Goal: Information Seeking & Learning: Learn about a topic

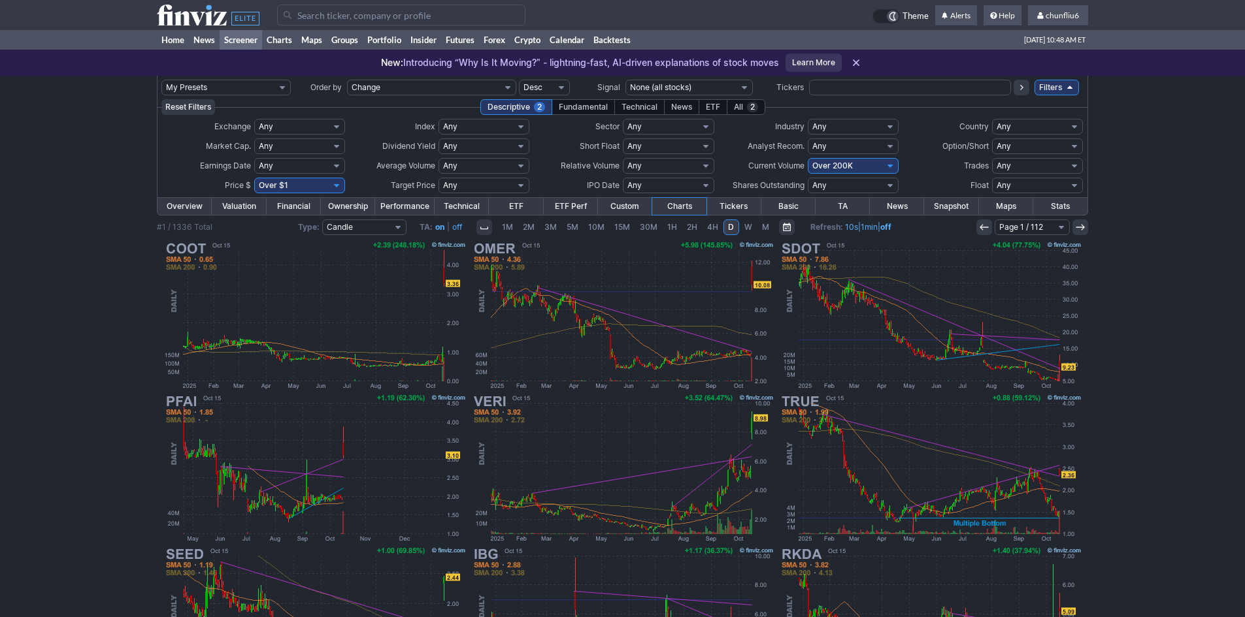
click at [825, 161] on select "Any Under 50K Under 100K Under 500K Under 750K Under 1M Over 0 Over 50K Over 10…" at bounding box center [853, 166] width 91 height 16
select select "o300"
click at [808, 158] on select "Any Under 50K Under 100K Under 500K Under 750K Under 1M Over 0 Over 50K Over 10…" at bounding box center [853, 166] width 91 height 16
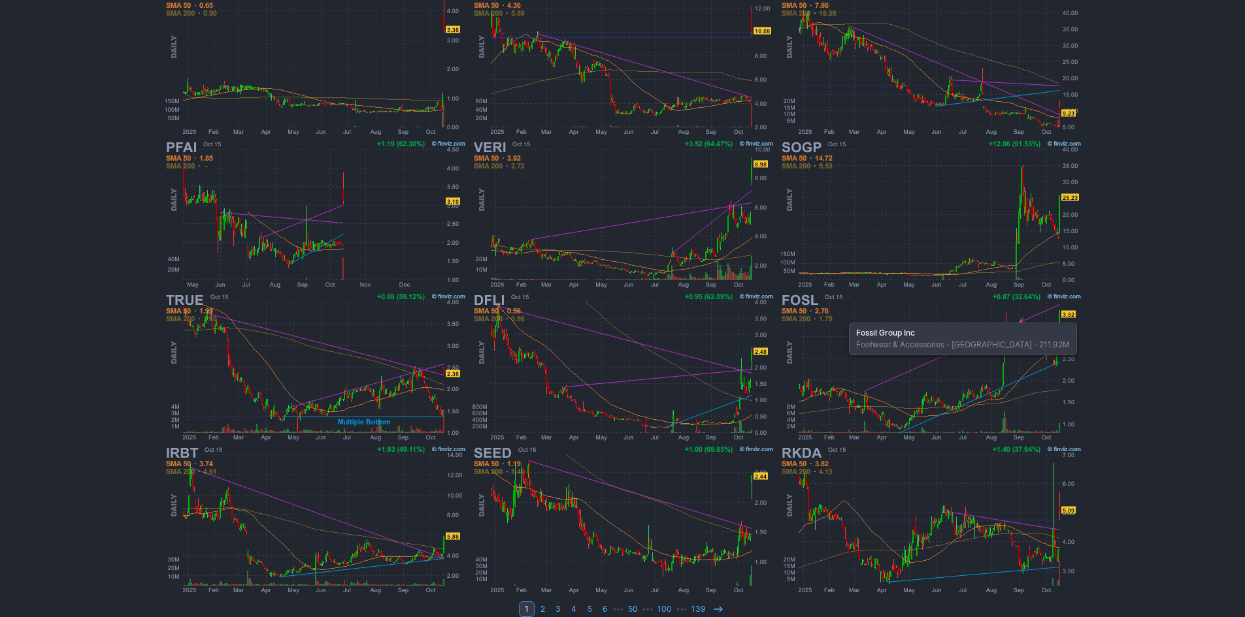
scroll to position [269, 0]
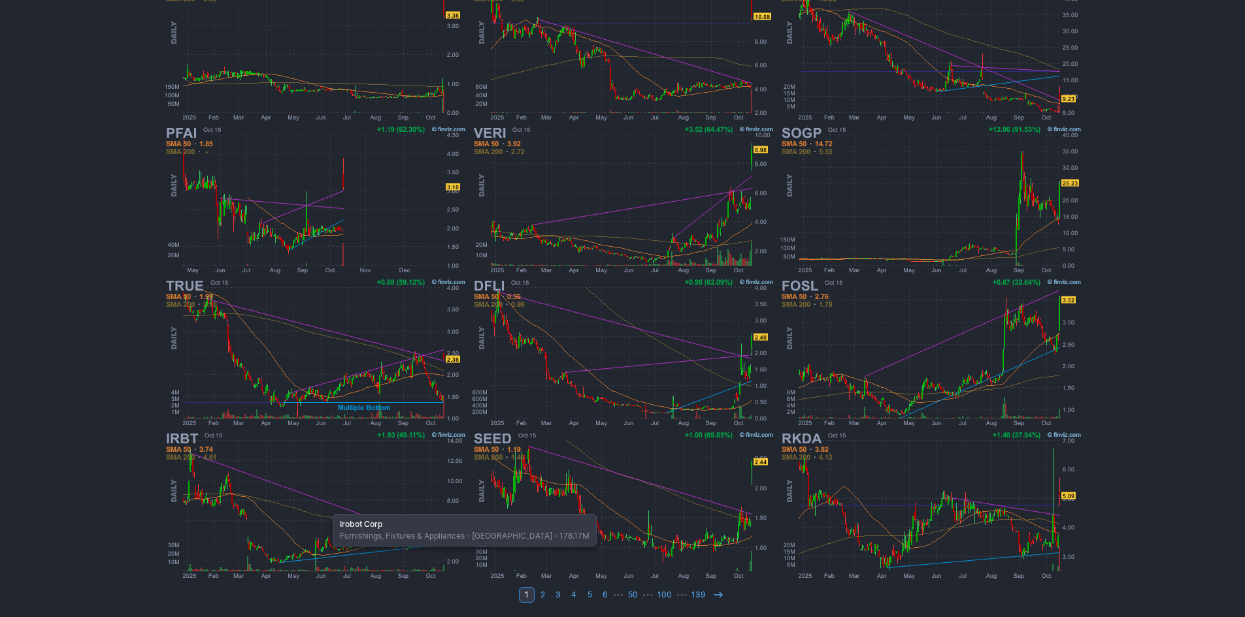
click at [326, 508] on img at bounding box center [315, 505] width 306 height 153
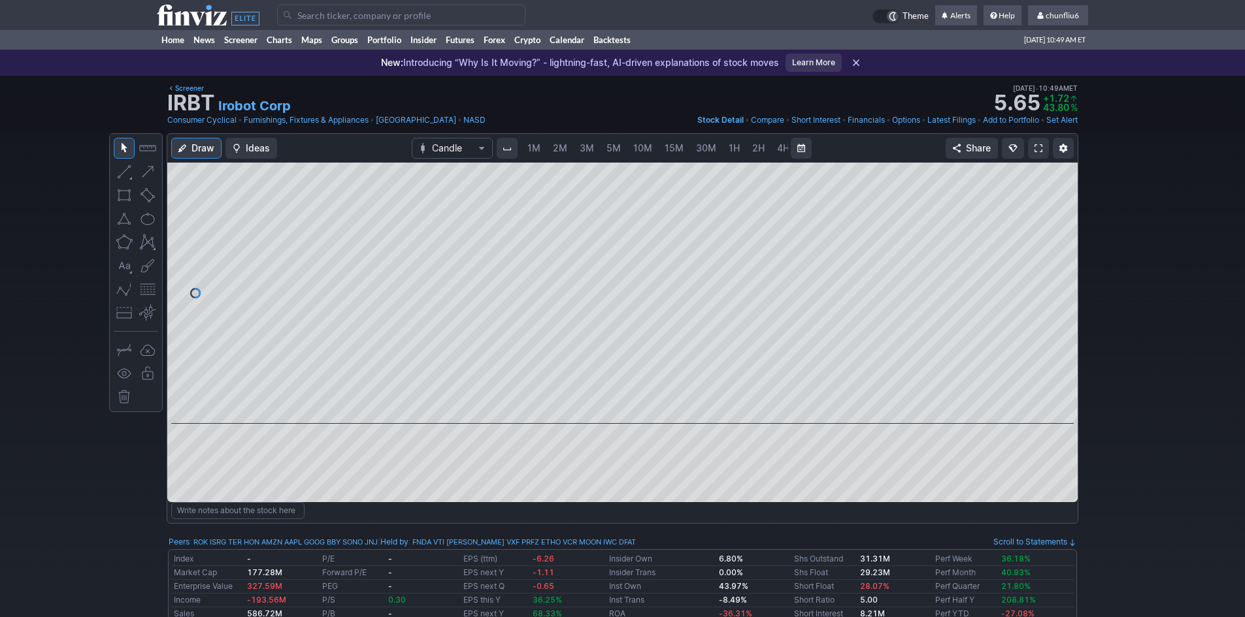
scroll to position [0, 71]
drag, startPoint x: 1066, startPoint y: 335, endPoint x: 1063, endPoint y: 254, distance: 80.4
click at [1063, 254] on div at bounding box center [1063, 290] width 27 height 229
click at [147, 284] on button "button" at bounding box center [147, 289] width 21 height 21
click at [539, 154] on span "5M" at bounding box center [543, 148] width 14 height 13
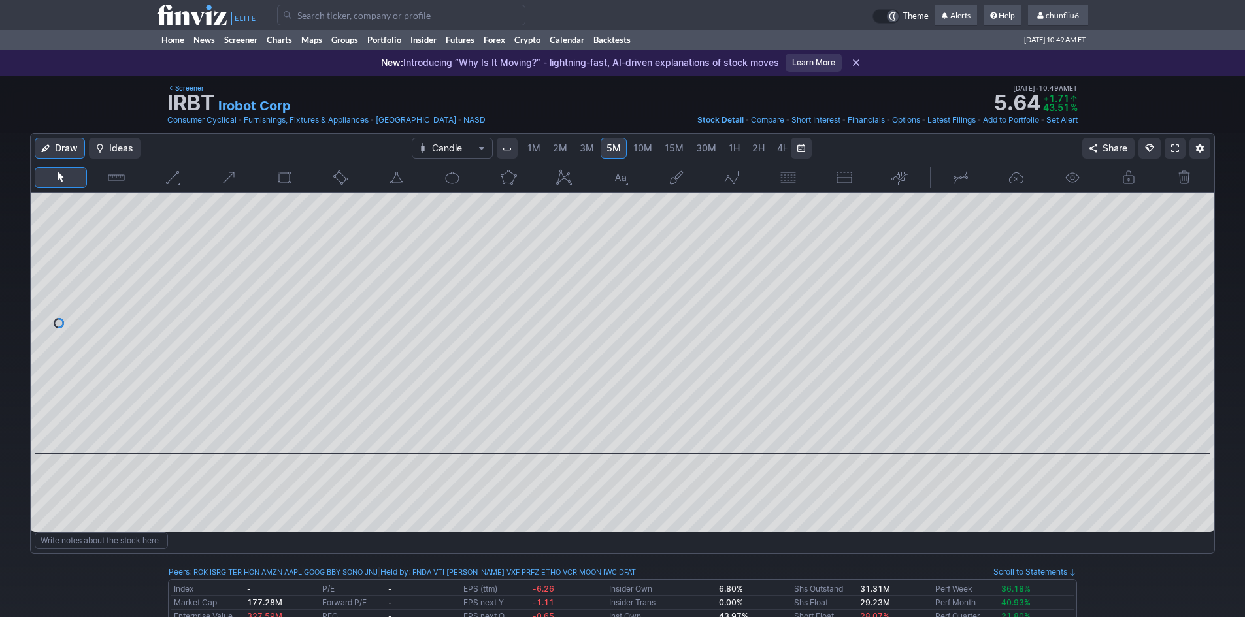
click at [538, 154] on span "1M" at bounding box center [533, 148] width 13 height 13
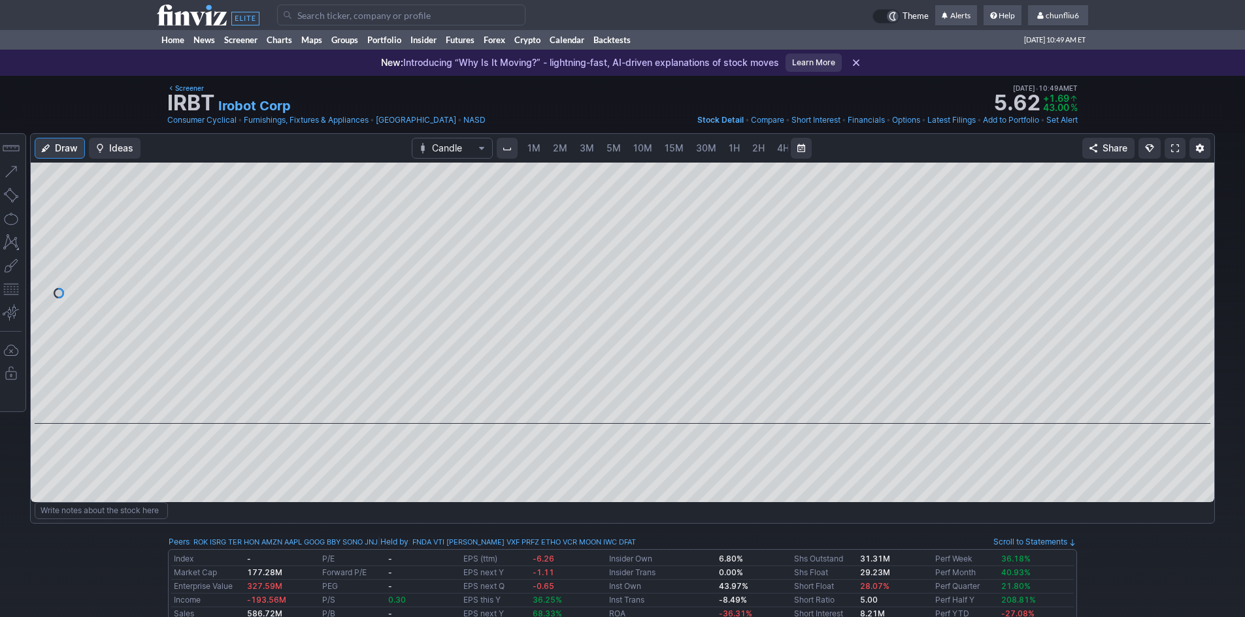
scroll to position [0, 71]
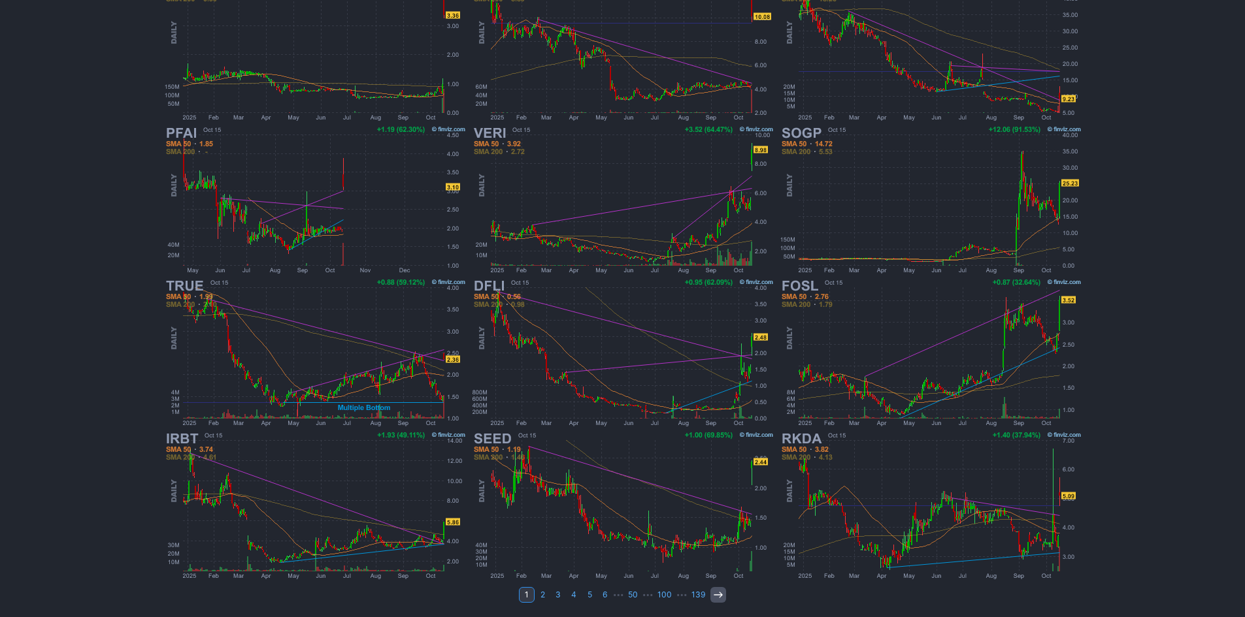
click at [717, 591] on icon at bounding box center [718, 595] width 10 height 10
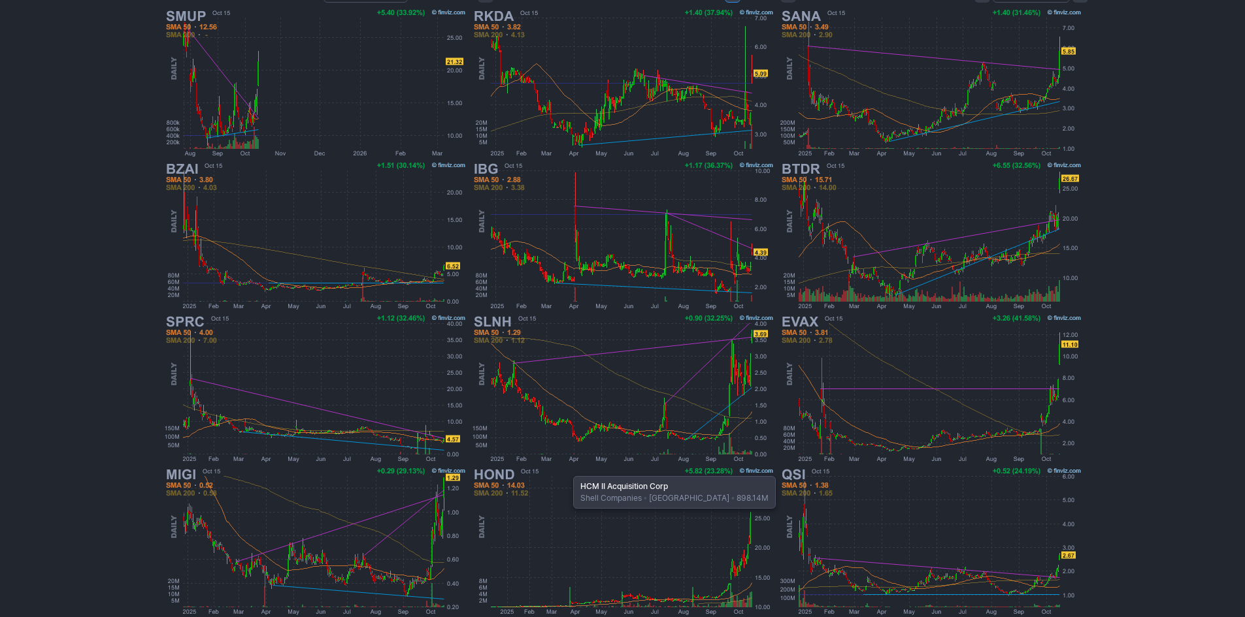
scroll to position [269, 0]
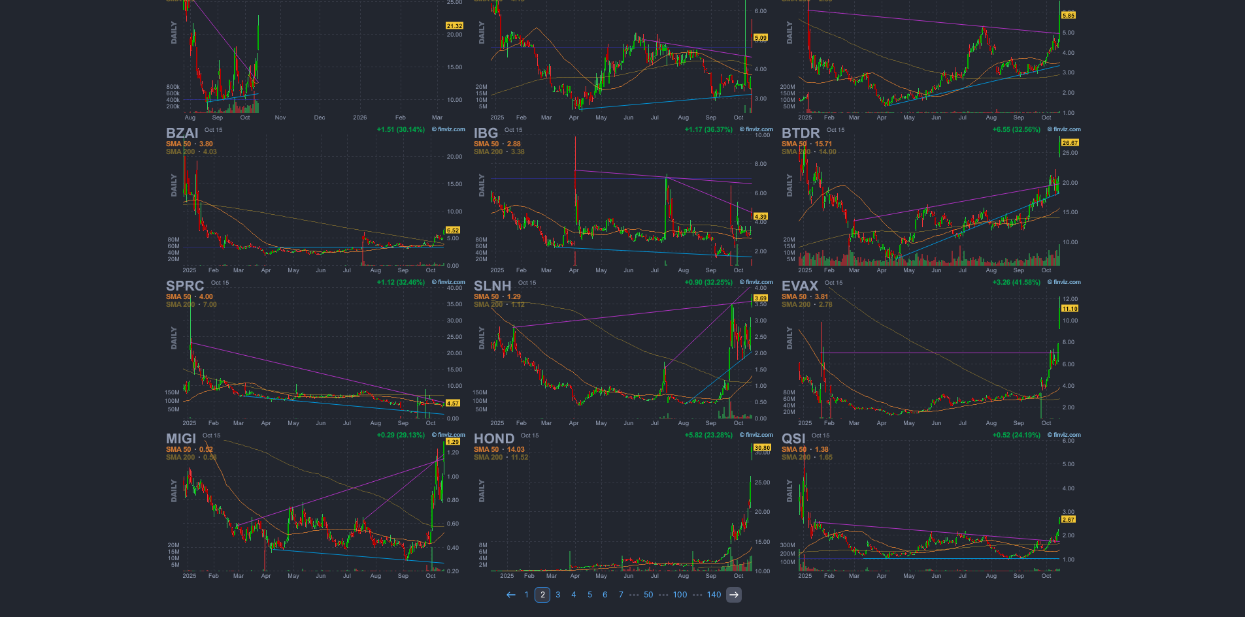
click at [734, 596] on icon at bounding box center [734, 595] width 10 height 10
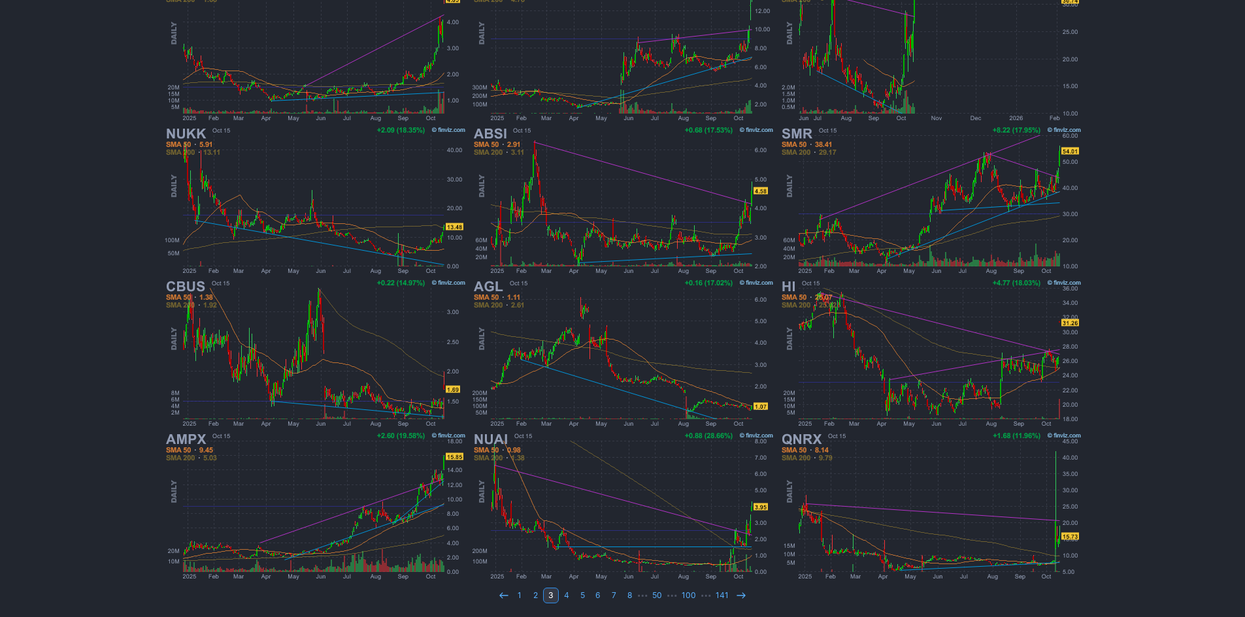
scroll to position [269, 0]
click at [739, 591] on icon at bounding box center [741, 595] width 10 height 10
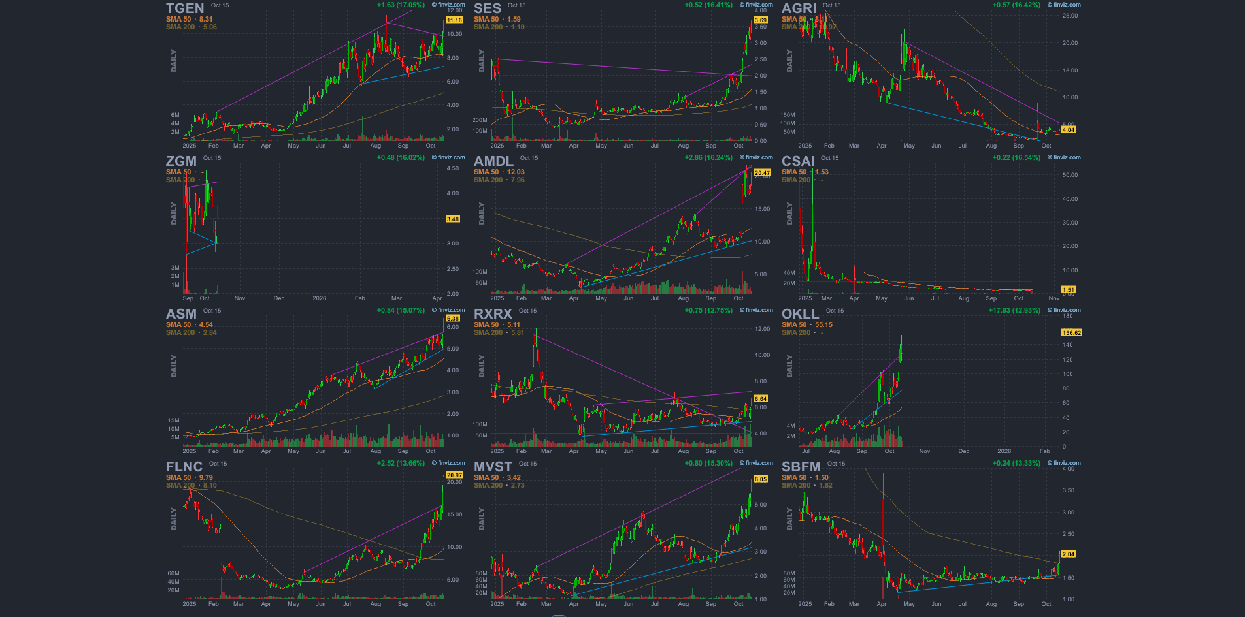
scroll to position [261, 0]
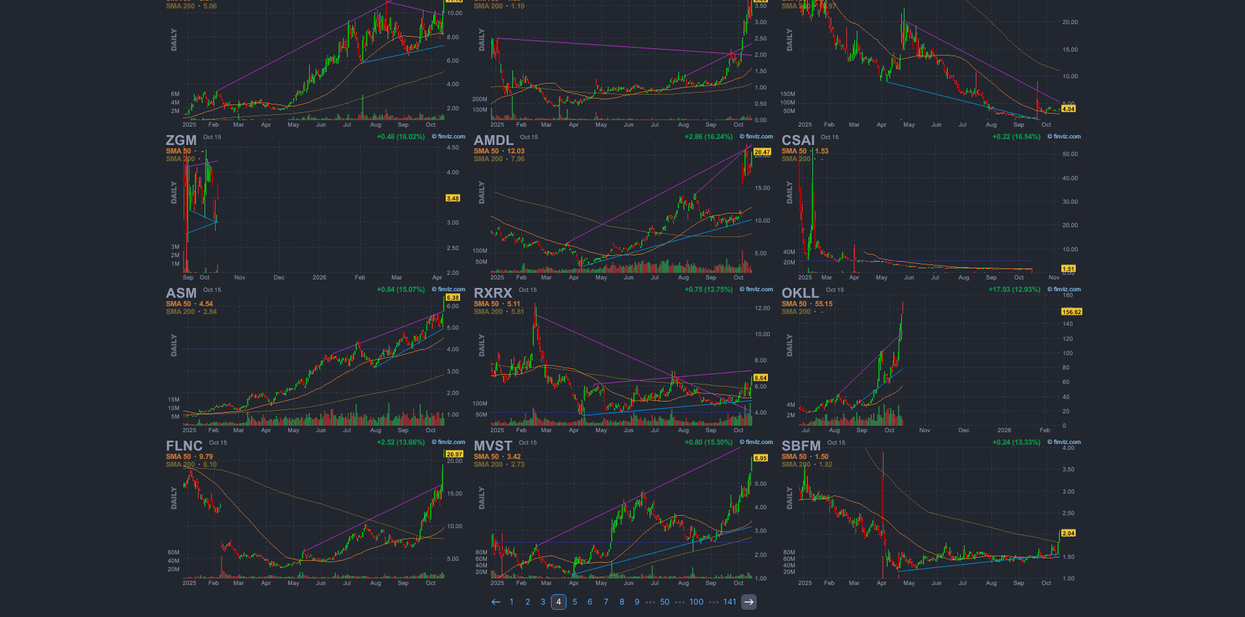
click at [749, 601] on use at bounding box center [748, 602] width 8 height 6
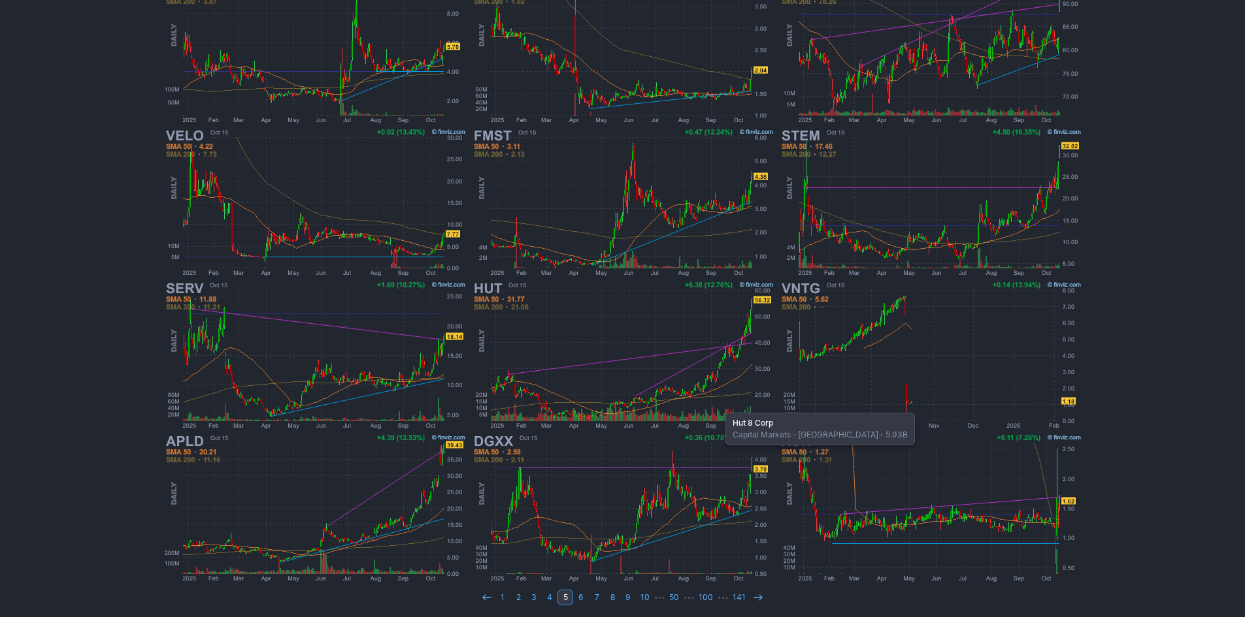
scroll to position [269, 0]
click at [757, 589] on link at bounding box center [758, 595] width 16 height 16
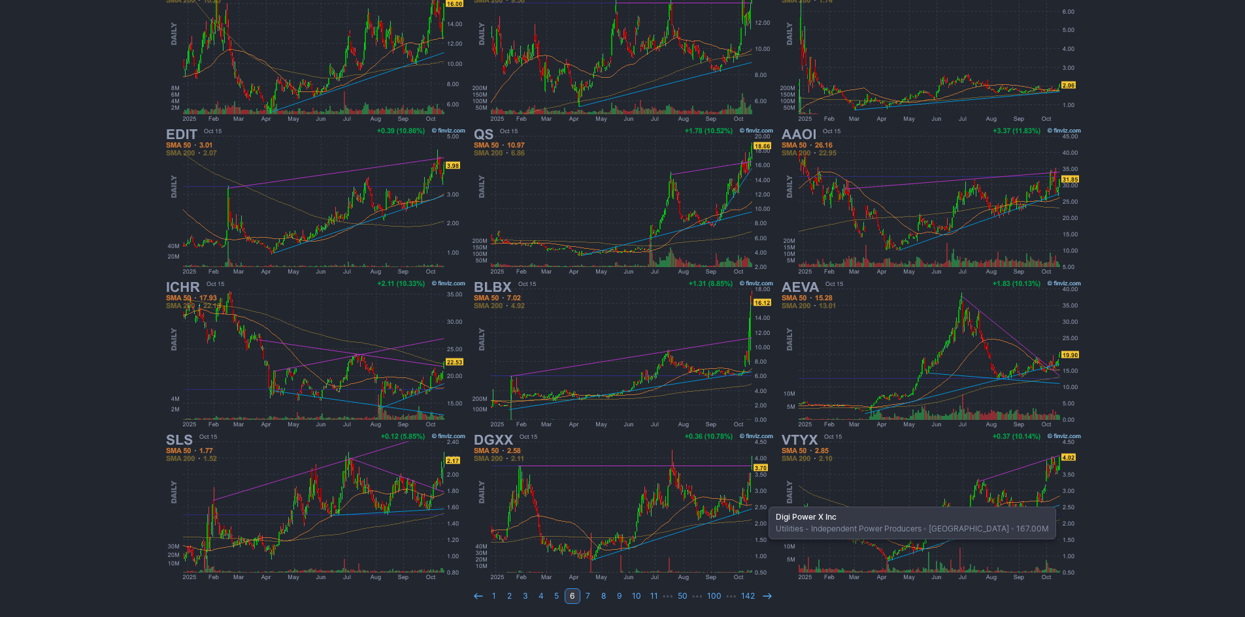
scroll to position [269, 0]
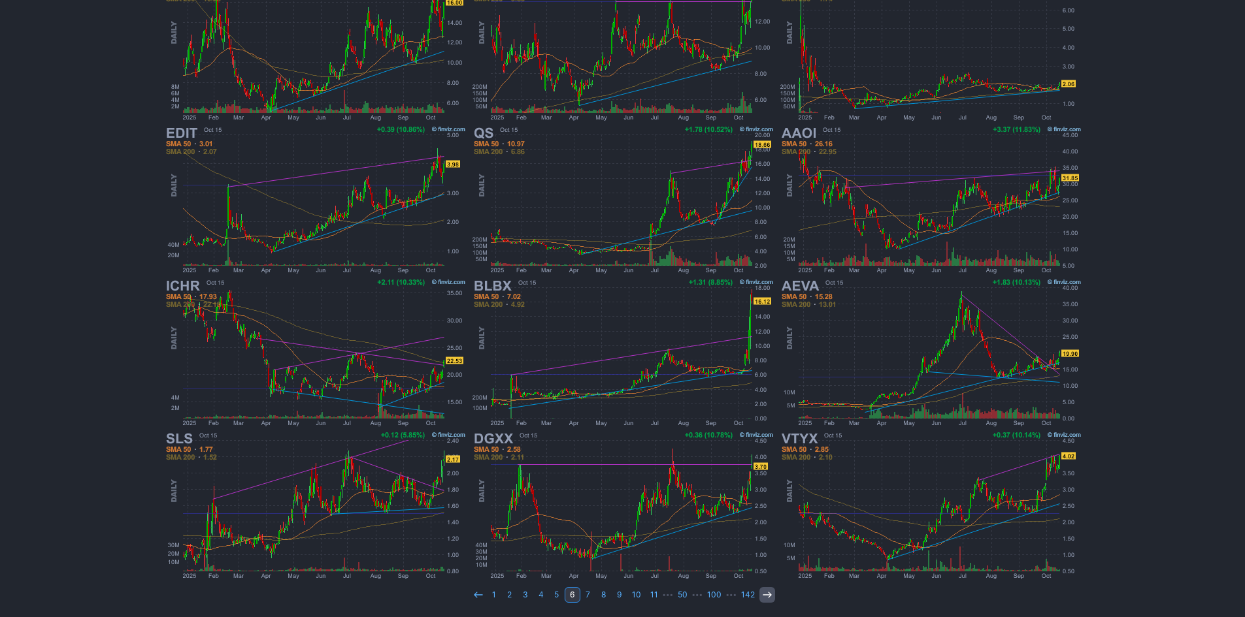
click at [762, 592] on icon at bounding box center [767, 595] width 10 height 10
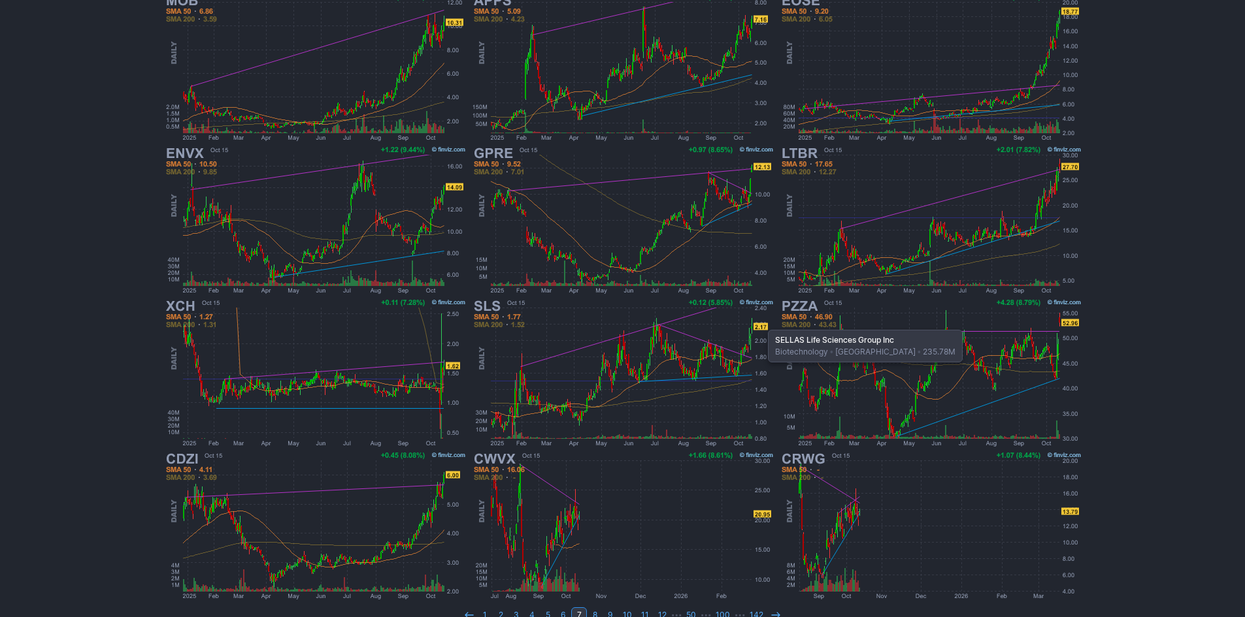
scroll to position [261, 0]
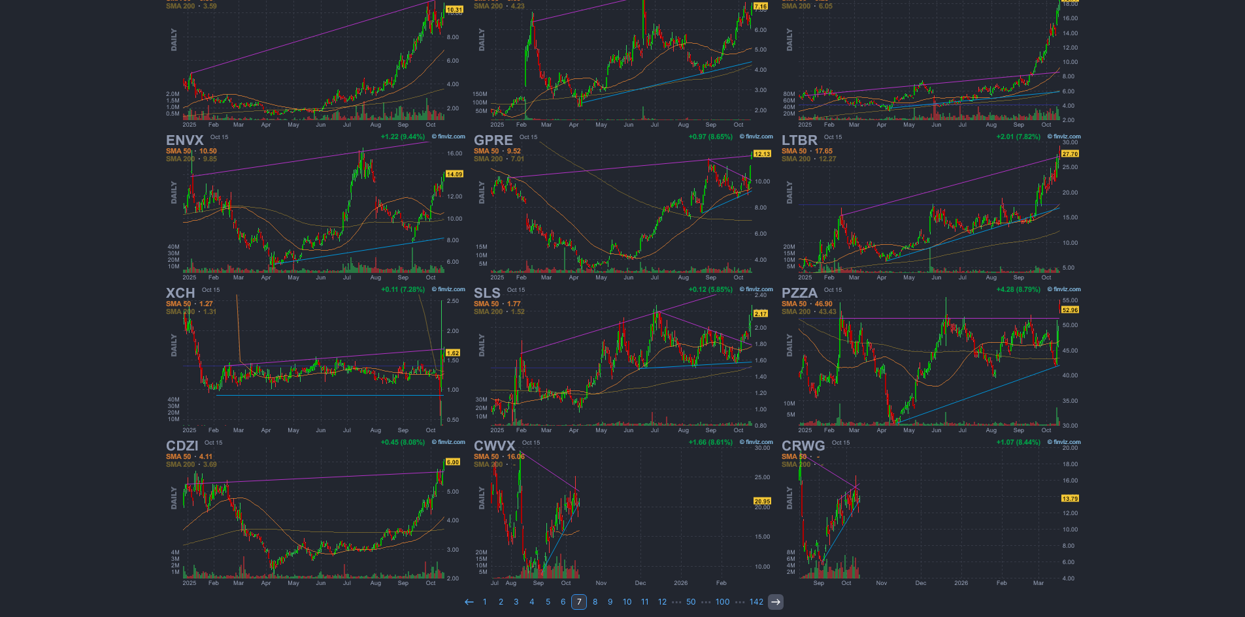
click at [771, 601] on icon at bounding box center [775, 602] width 10 height 10
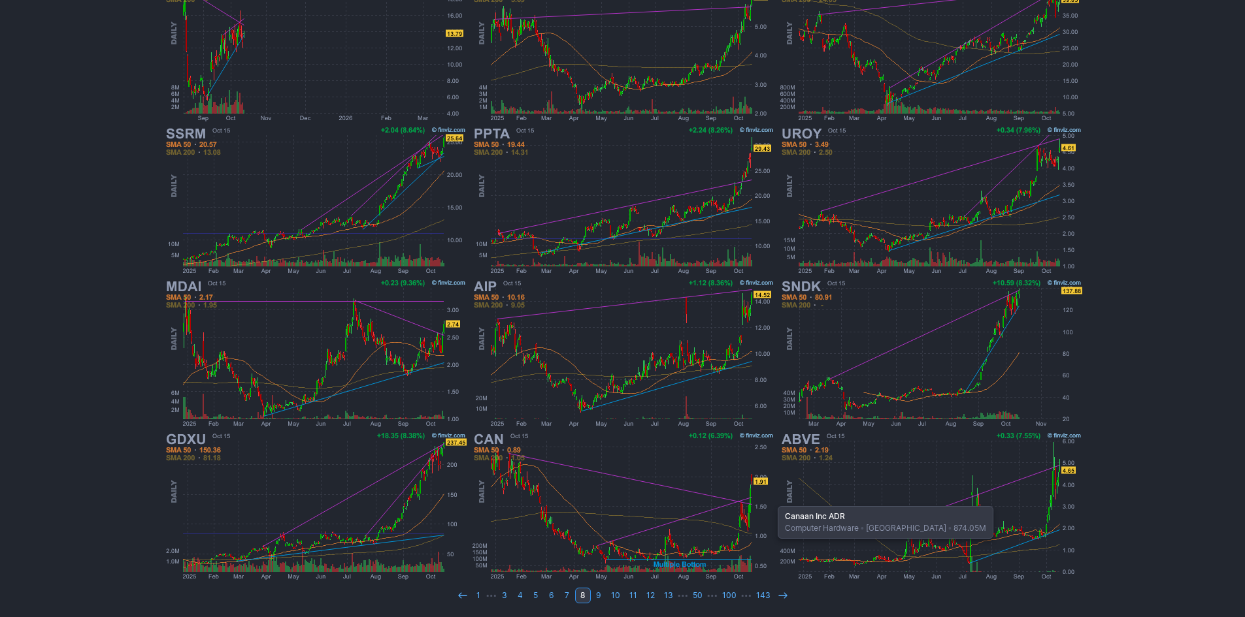
scroll to position [269, 0]
click at [778, 593] on icon at bounding box center [783, 595] width 10 height 10
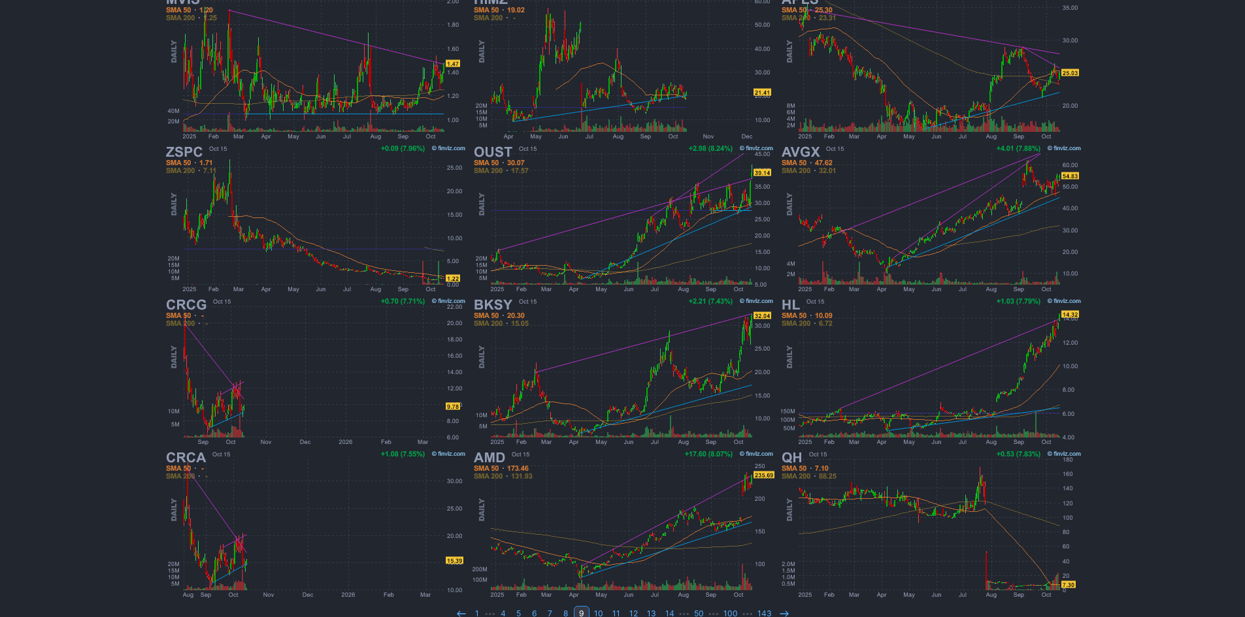
scroll to position [269, 0]
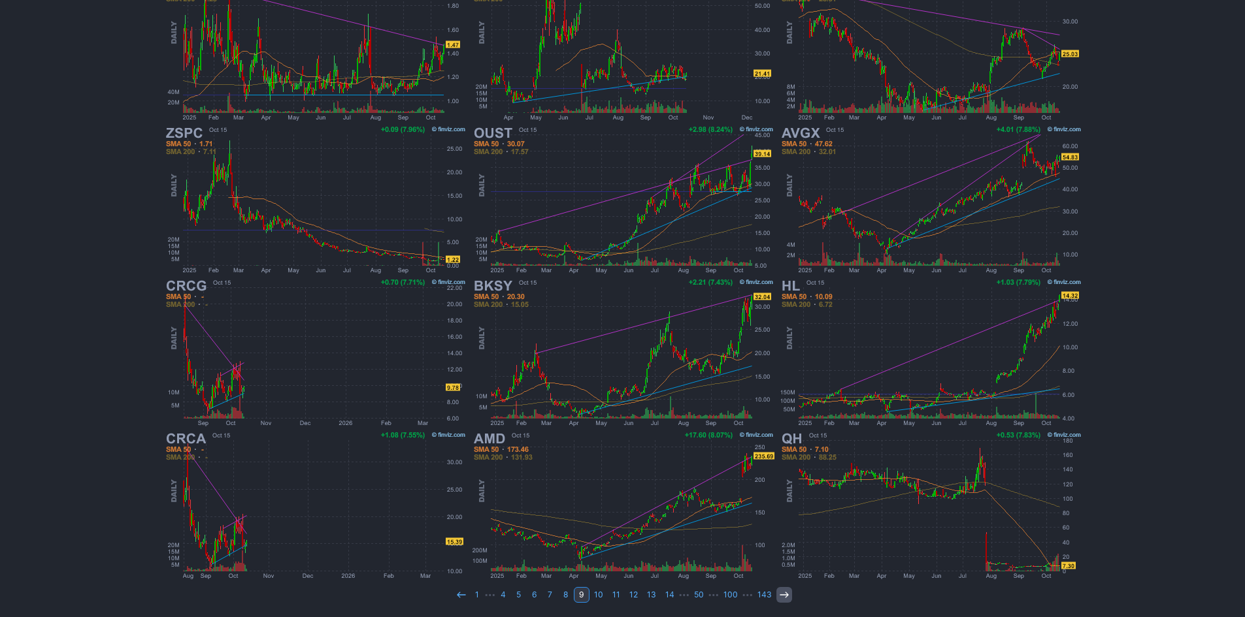
click at [779, 597] on icon at bounding box center [784, 595] width 10 height 10
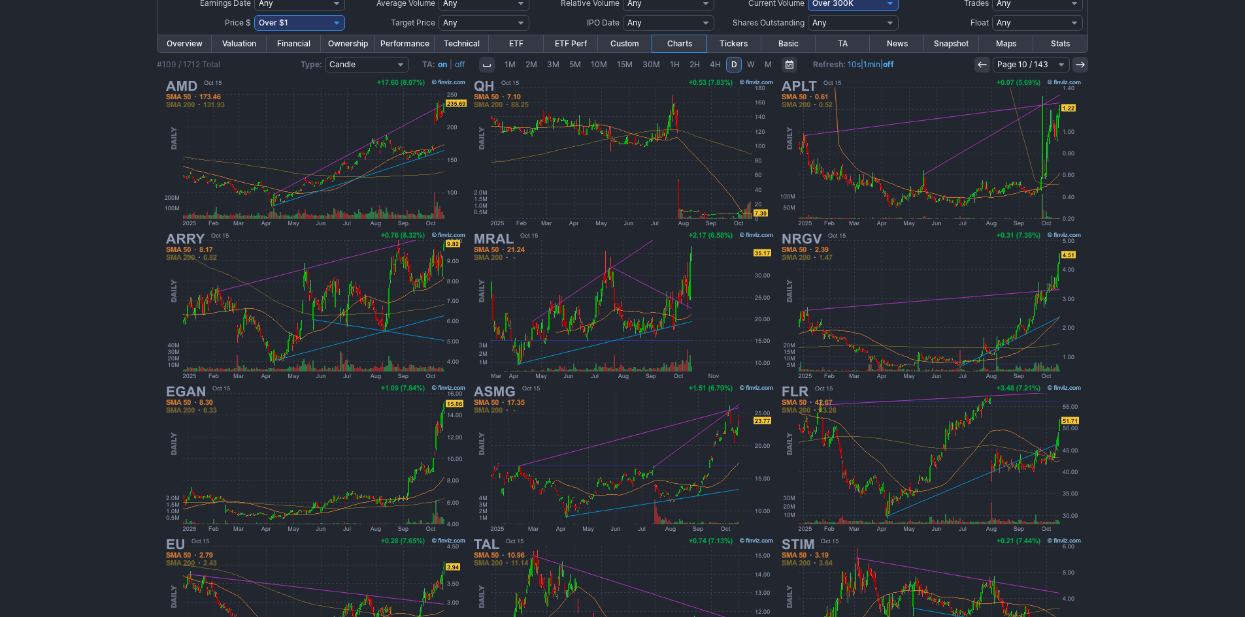
scroll to position [131, 0]
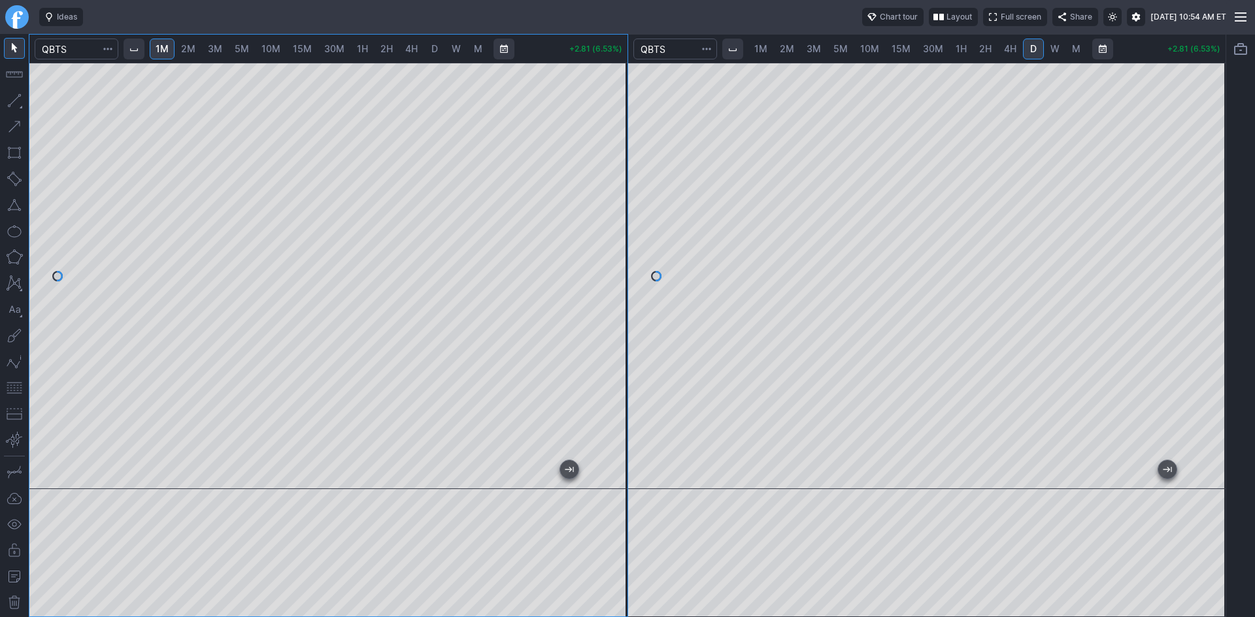
drag, startPoint x: 614, startPoint y: 133, endPoint x: 610, endPoint y: 193, distance: 59.6
click at [610, 193] on div at bounding box center [613, 273] width 27 height 394
drag, startPoint x: 623, startPoint y: 244, endPoint x: 602, endPoint y: 303, distance: 62.8
click at [611, 297] on div at bounding box center [613, 273] width 27 height 394
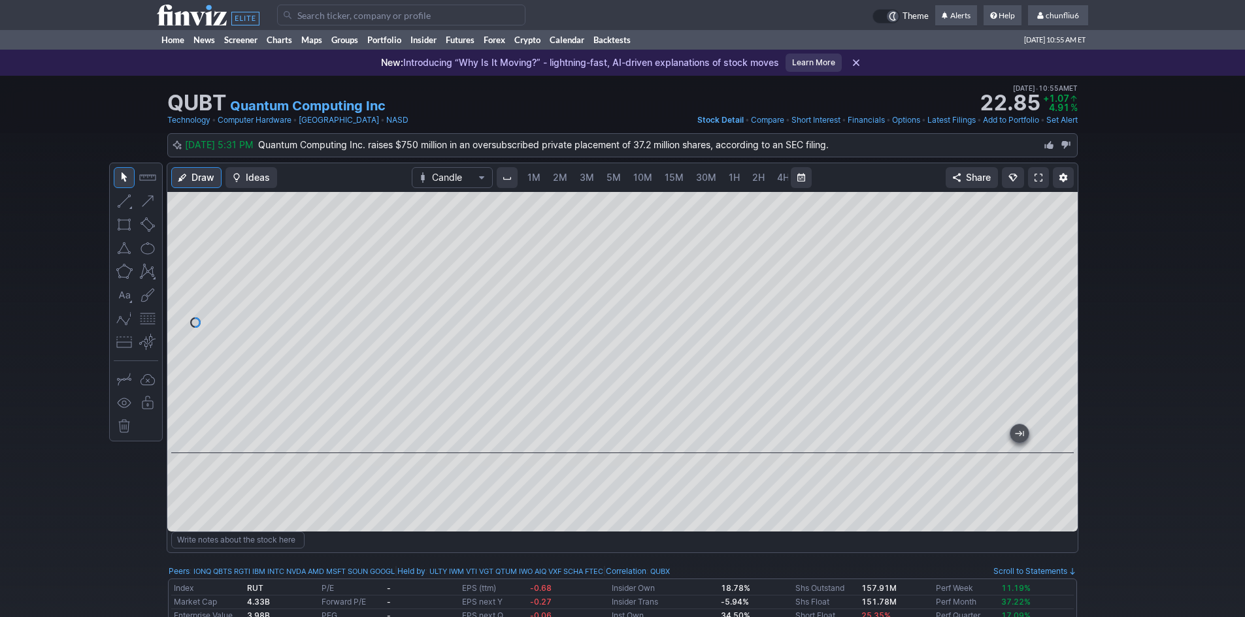
scroll to position [0, 71]
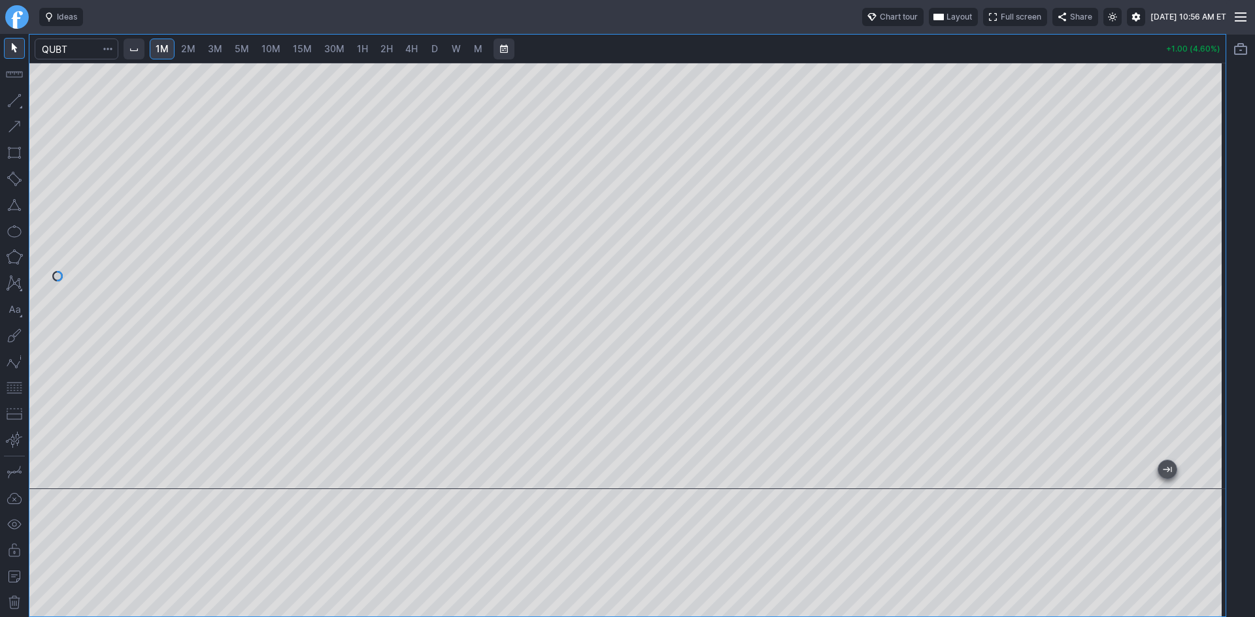
click at [8, 389] on button "button" at bounding box center [14, 388] width 21 height 21
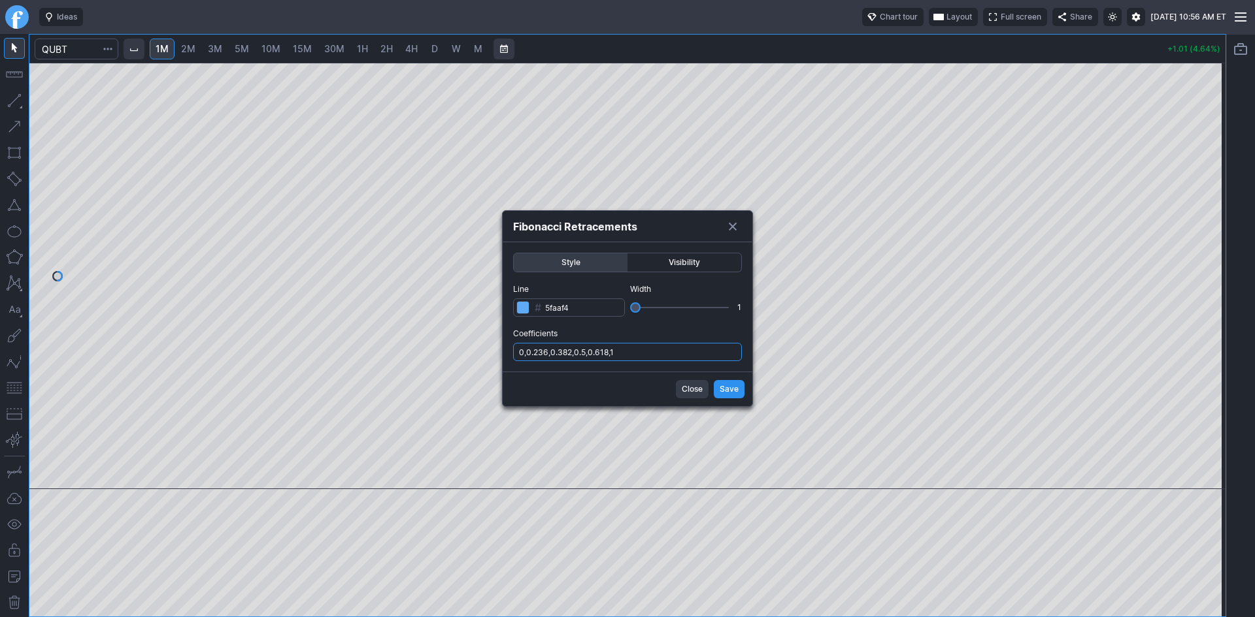
click at [689, 353] on input "0,0.236,0.382,0.5,0.618,1" at bounding box center [627, 352] width 229 height 18
type input "0,0.236,0.382,0.5,0.618,1,.786"
click at [723, 393] on span "Save" at bounding box center [728, 389] width 19 height 13
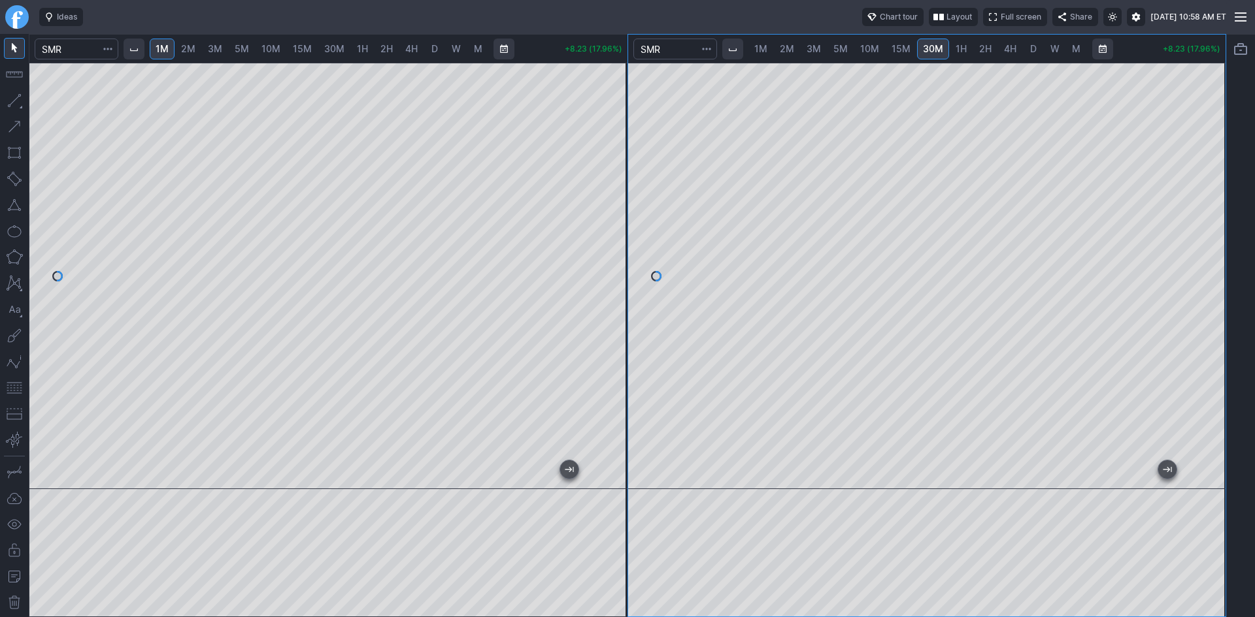
drag, startPoint x: 607, startPoint y: 118, endPoint x: 611, endPoint y: 217, distance: 98.7
click at [611, 217] on div at bounding box center [613, 273] width 27 height 394
drag, startPoint x: 615, startPoint y: 125, endPoint x: 618, endPoint y: 252, distance: 127.5
click at [618, 252] on div at bounding box center [613, 273] width 27 height 394
drag, startPoint x: 1206, startPoint y: 278, endPoint x: 1215, endPoint y: 352, distance: 74.5
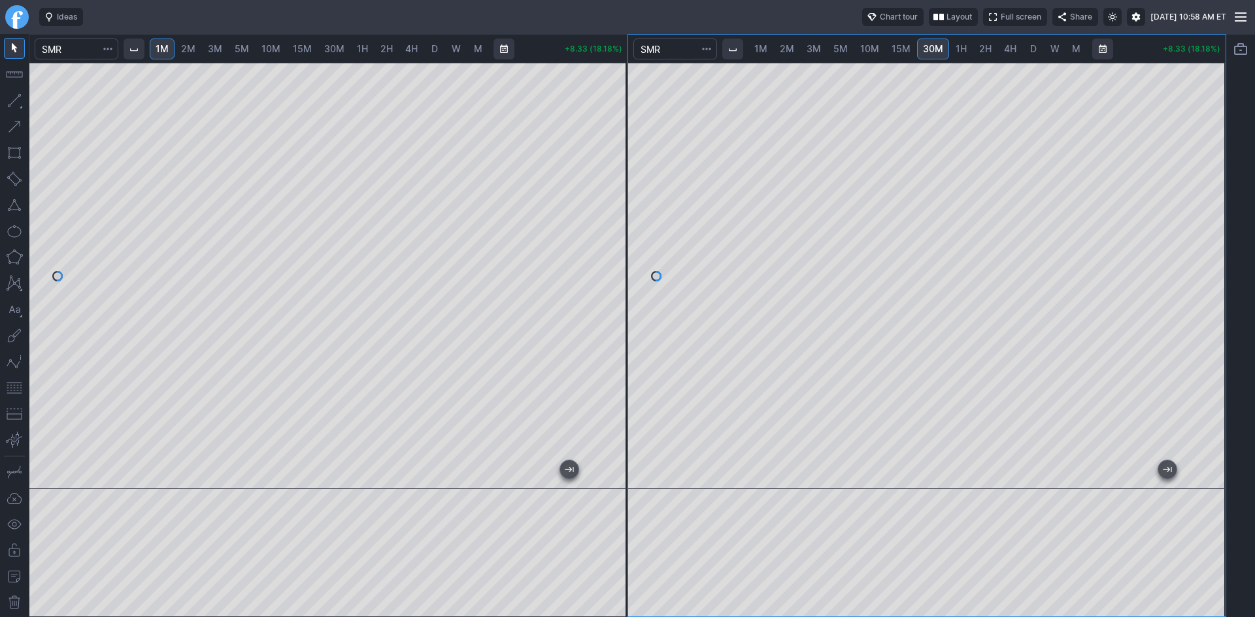
click at [1215, 352] on div at bounding box center [1211, 273] width 27 height 394
click at [195, 51] on span "2M" at bounding box center [188, 48] width 14 height 11
drag, startPoint x: 610, startPoint y: 218, endPoint x: 604, endPoint y: 280, distance: 62.4
click at [604, 280] on div at bounding box center [613, 273] width 27 height 394
click at [10, 391] on button "button" at bounding box center [14, 388] width 21 height 21
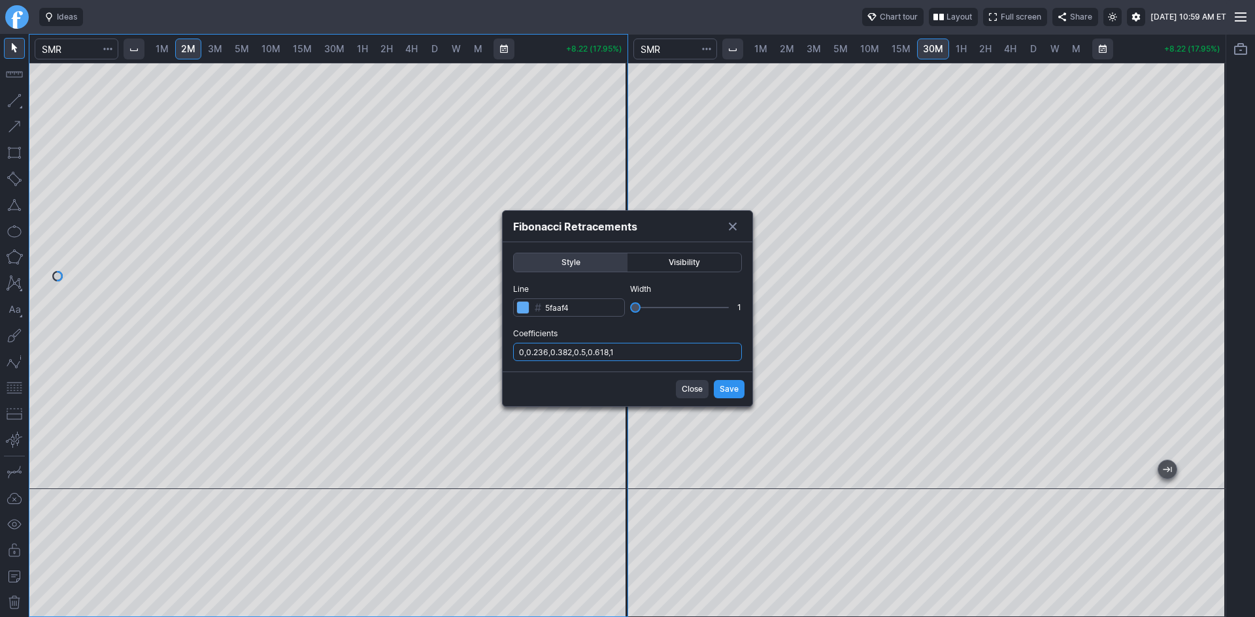
click at [629, 355] on input "0,0.236,0.382,0.5,0.618,1" at bounding box center [627, 352] width 229 height 18
type input "0,0.236,0.382,0.5,0.618,1,.786"
click at [718, 387] on button "Save" at bounding box center [729, 389] width 31 height 18
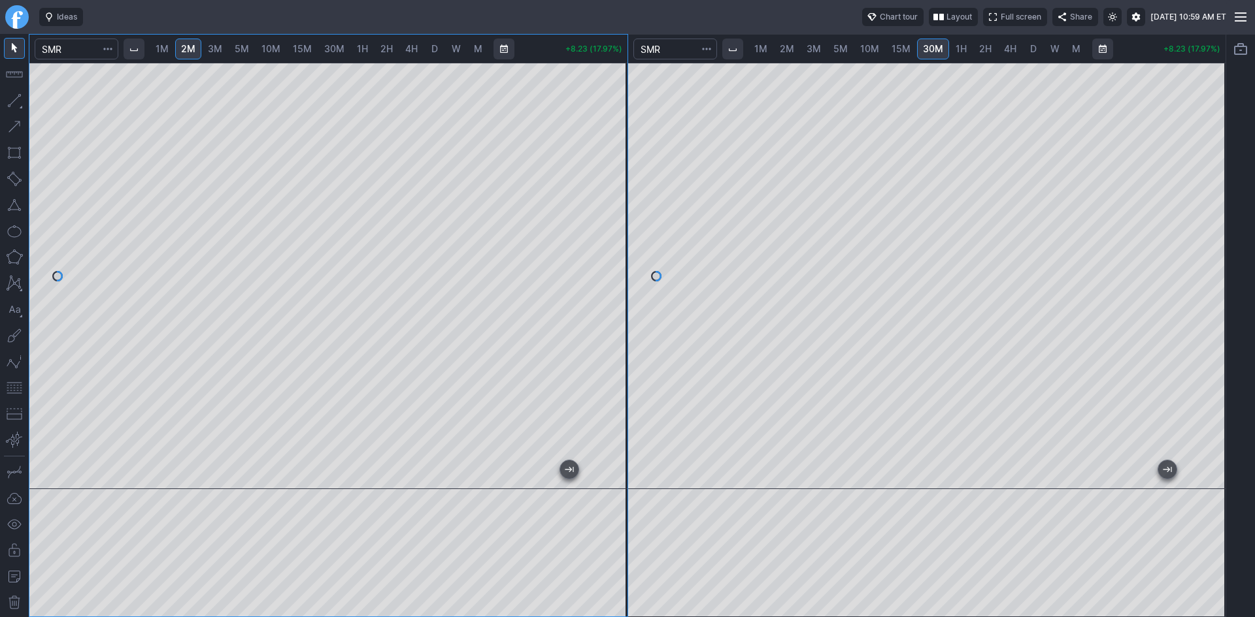
drag, startPoint x: 620, startPoint y: 340, endPoint x: 616, endPoint y: 301, distance: 39.4
click at [619, 300] on div at bounding box center [613, 273] width 27 height 394
drag, startPoint x: 612, startPoint y: 208, endPoint x: 615, endPoint y: 199, distance: 9.1
click at [615, 199] on div at bounding box center [613, 273] width 27 height 394
drag, startPoint x: 615, startPoint y: 162, endPoint x: 607, endPoint y: 208, distance: 47.1
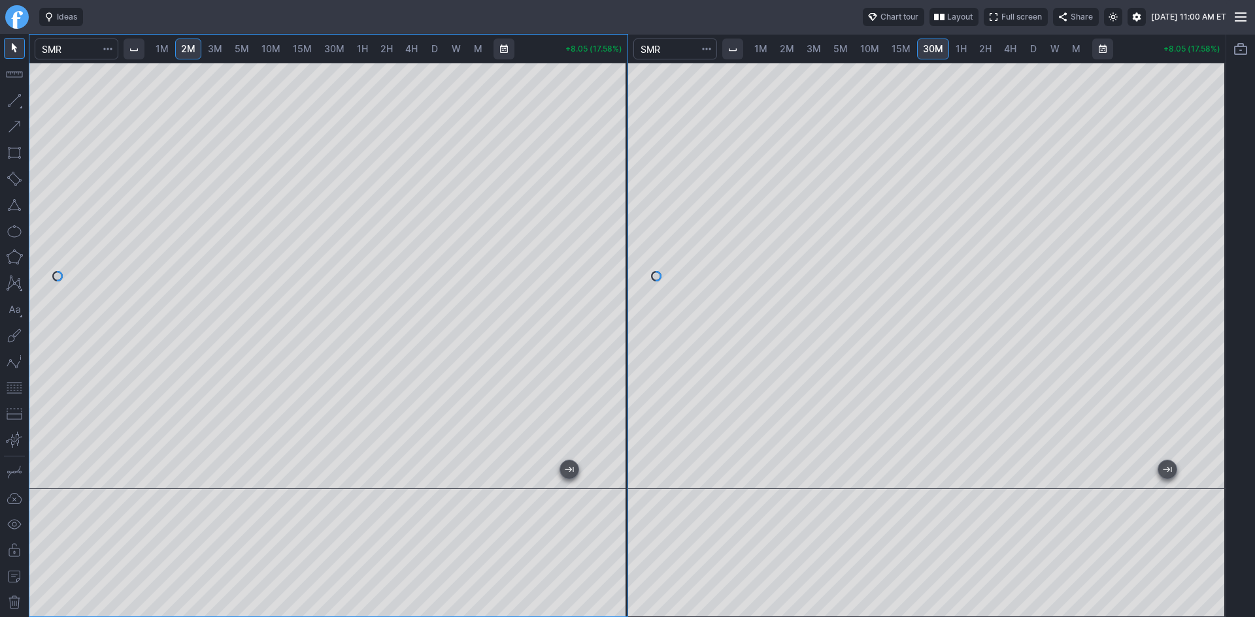
click at [607, 208] on div at bounding box center [613, 273] width 27 height 394
click at [410, 53] on span "4H" at bounding box center [411, 48] width 12 height 11
click at [531, 72] on div at bounding box center [328, 276] width 598 height 427
